Goal: Information Seeking & Learning: Learn about a topic

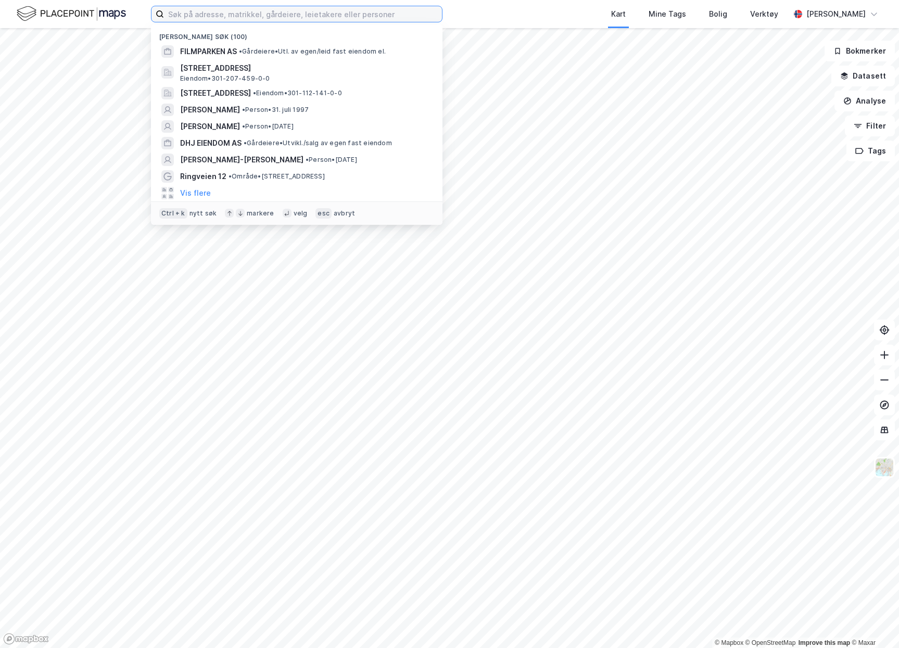
click at [360, 20] on input at bounding box center [303, 14] width 278 height 16
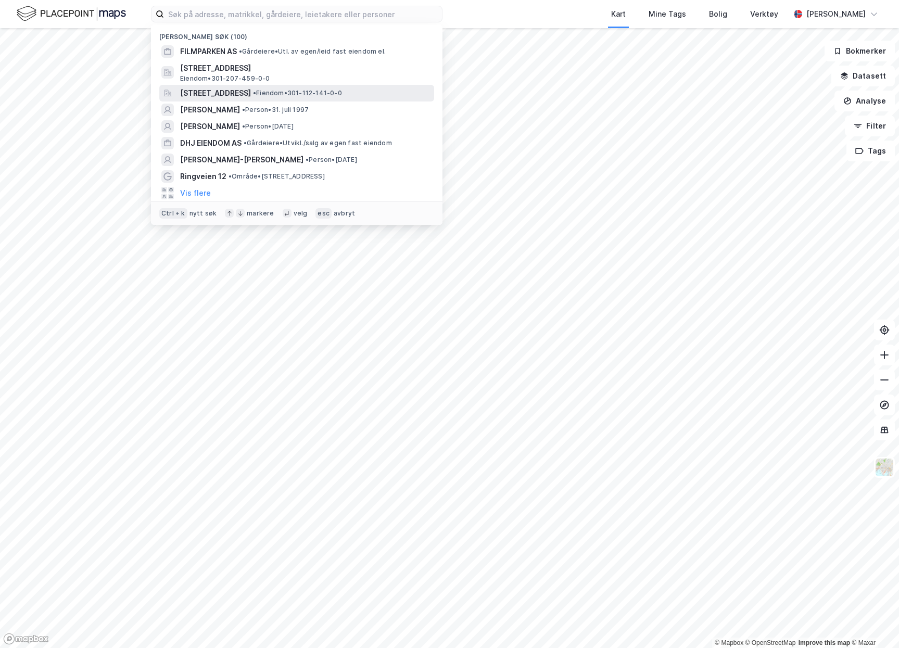
click at [251, 88] on span "[STREET_ADDRESS]" at bounding box center [215, 93] width 71 height 12
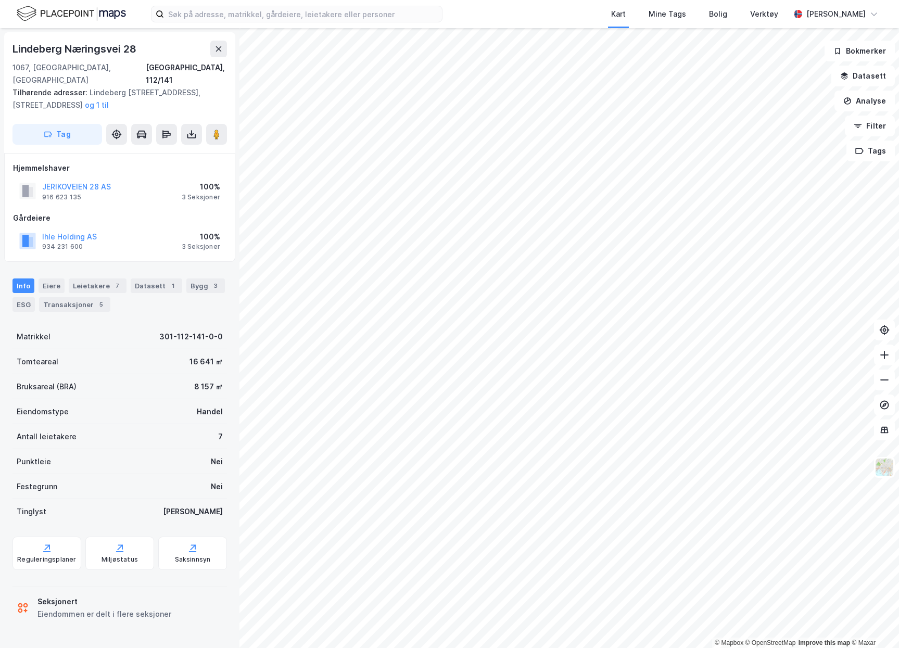
click at [96, 299] on div "5" at bounding box center [101, 304] width 10 height 10
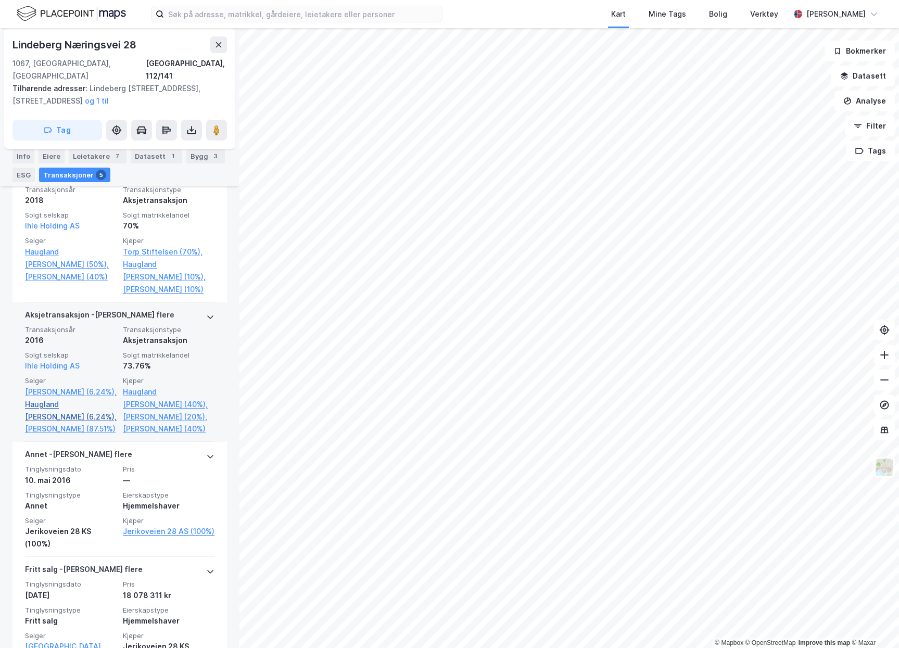
scroll to position [364, 0]
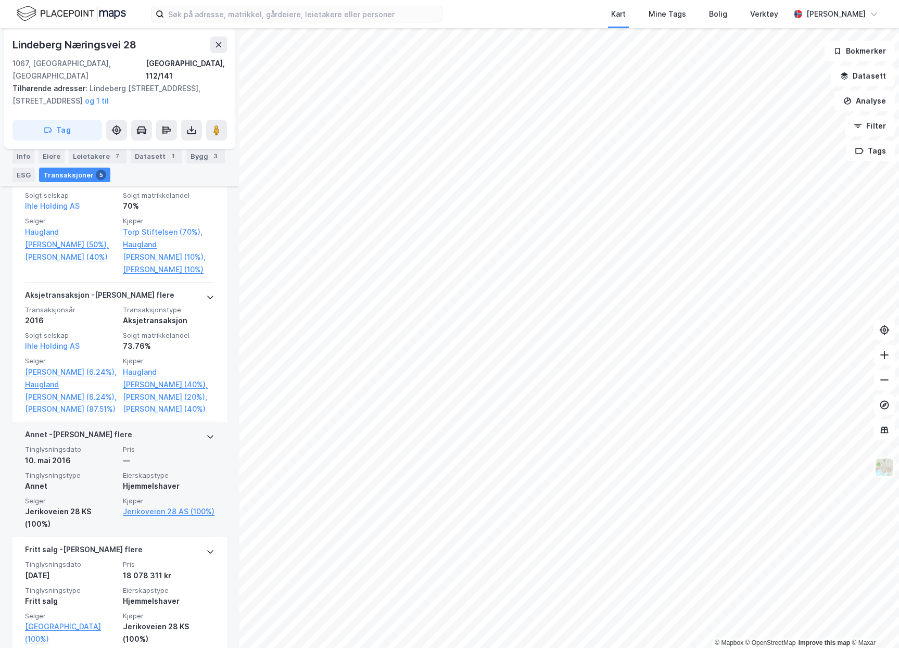
click at [30, 513] on div "Jerikoveien 28 KS (100%)" at bounding box center [71, 518] width 92 height 25
